Goal: Transaction & Acquisition: Subscribe to service/newsletter

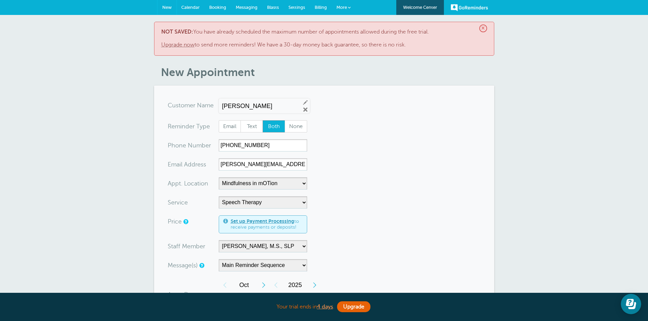
drag, startPoint x: 167, startPoint y: 4, endPoint x: 350, endPoint y: 39, distance: 185.6
click at [167, 4] on link "New" at bounding box center [166, 7] width 19 height 15
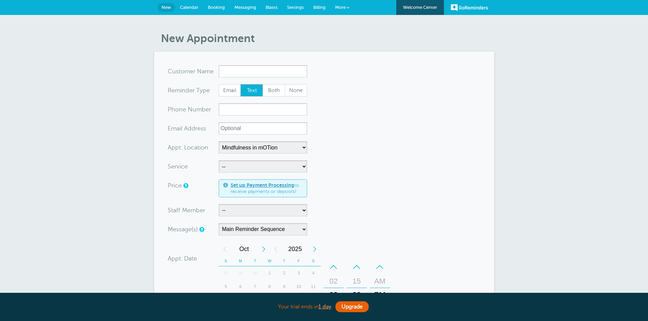
select select "25351"
click at [344, 308] on link "Upgrade" at bounding box center [351, 307] width 33 height 11
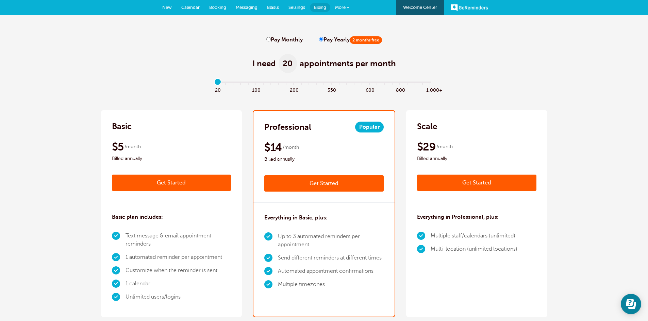
click at [344, 308] on div "Professional Popular $17 /month Get Started $14 /month Billed annually Get Star…" at bounding box center [324, 213] width 142 height 207
click at [267, 38] on input "Pay Monthly" at bounding box center [268, 39] width 4 height 4
radio input "true"
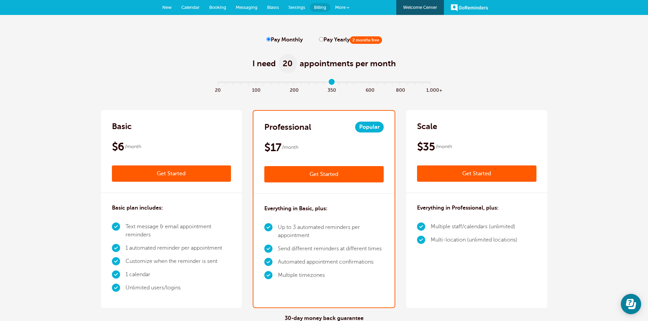
click at [333, 83] on input "range" at bounding box center [324, 83] width 220 height 1
click at [218, 83] on input "range" at bounding box center [324, 83] width 220 height 1
click at [256, 83] on input "range" at bounding box center [324, 83] width 220 height 1
click at [234, 83] on input "range" at bounding box center [324, 83] width 220 height 1
click at [233, 83] on input "range" at bounding box center [324, 83] width 220 height 1
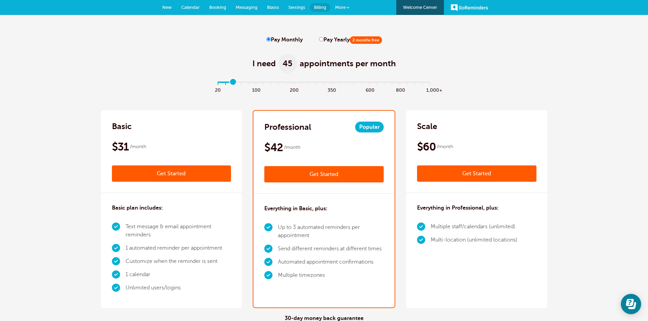
click at [232, 83] on input "range" at bounding box center [324, 83] width 220 height 1
drag, startPoint x: 232, startPoint y: 83, endPoint x: 202, endPoint y: 92, distance: 31.6
click at [214, 84] on input "range" at bounding box center [324, 83] width 220 height 1
click at [256, 83] on input "range" at bounding box center [324, 83] width 220 height 1
drag, startPoint x: 255, startPoint y: 84, endPoint x: 213, endPoint y: 88, distance: 42.4
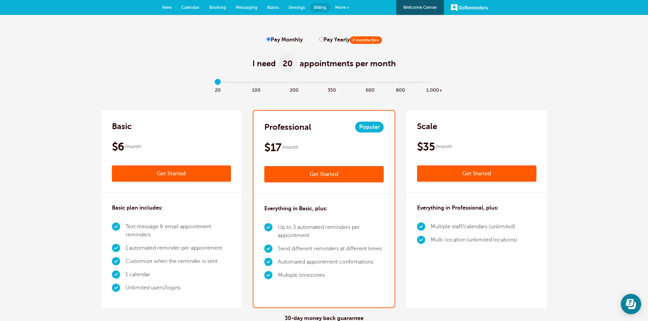
click at [214, 84] on input "range" at bounding box center [324, 83] width 220 height 1
drag, startPoint x: 221, startPoint y: 82, endPoint x: 192, endPoint y: 88, distance: 30.0
click at [214, 84] on input "range" at bounding box center [324, 83] width 220 height 1
drag, startPoint x: 218, startPoint y: 82, endPoint x: 241, endPoint y: 85, distance: 24.0
click at [241, 84] on input "range" at bounding box center [324, 83] width 220 height 1
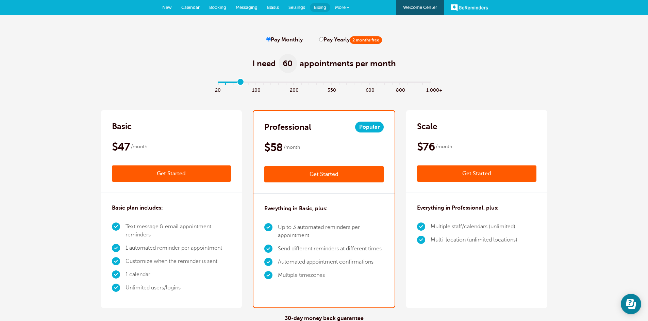
click at [289, 63] on span "60" at bounding box center [288, 63] width 18 height 19
drag, startPoint x: 290, startPoint y: 64, endPoint x: 272, endPoint y: 63, distance: 18.0
click at [272, 63] on h1 "I need 60 appointments per month" at bounding box center [324, 63] width 144 height 19
type input "4"
click at [249, 83] on input "range" at bounding box center [324, 83] width 220 height 1
